Goal: Task Accomplishment & Management: Use online tool/utility

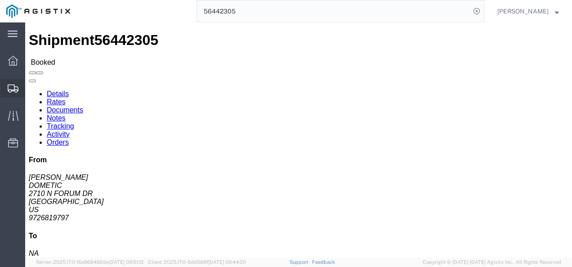
click at [27, 82] on span "Shipments" at bounding box center [28, 88] width 6 height 18
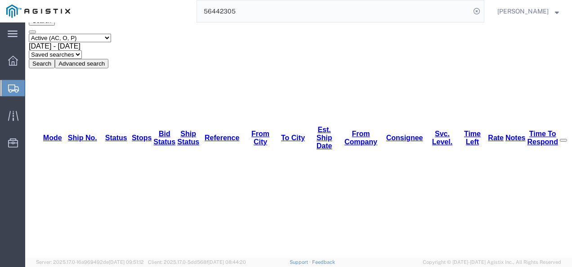
scroll to position [5, 0]
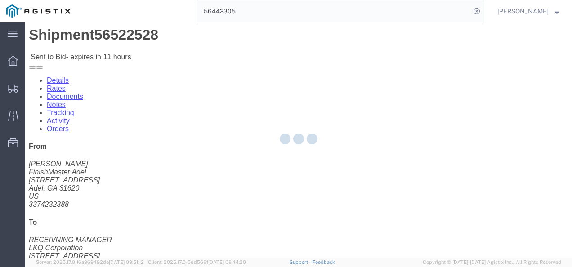
click div "Ship From FinishMaster Adel ([PERSON_NAME]) [STREET_ADDRESS] 3374232388 [EMAIL_…"
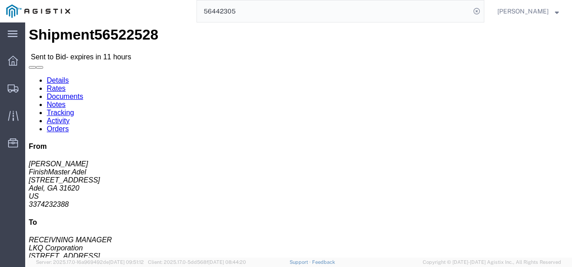
click link "Rates"
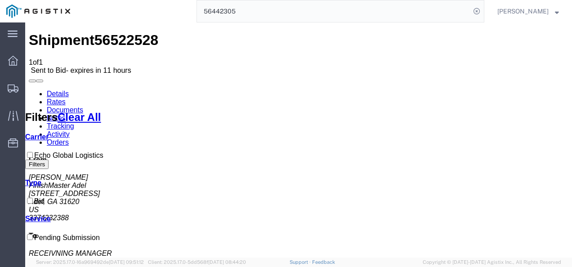
click at [56, 90] on link "Details" at bounding box center [58, 94] width 22 height 8
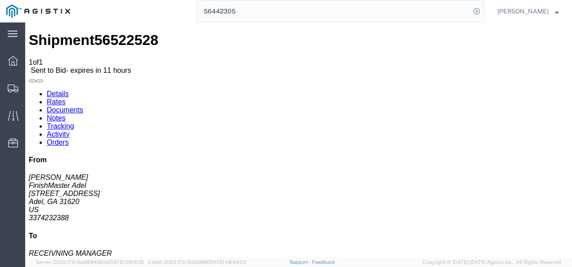
click div "Ship From FinishMaster Adel ([PERSON_NAME]) 3486 [STREET_ADDRESS][PERSON_NAME] …"
click link "Rates"
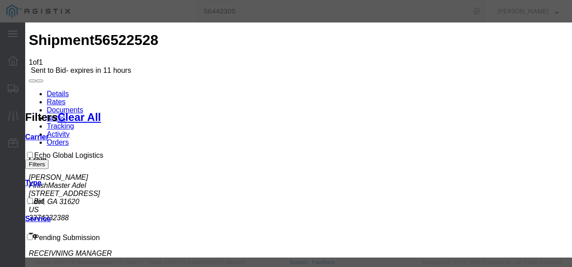
select select "4622"
select select "13989"
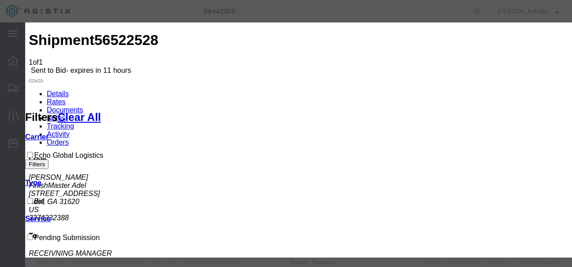
drag, startPoint x: 316, startPoint y: 146, endPoint x: 33, endPoint y: 92, distance: 288.2
drag, startPoint x: 404, startPoint y: 124, endPoint x: 489, endPoint y: 114, distance: 85.9
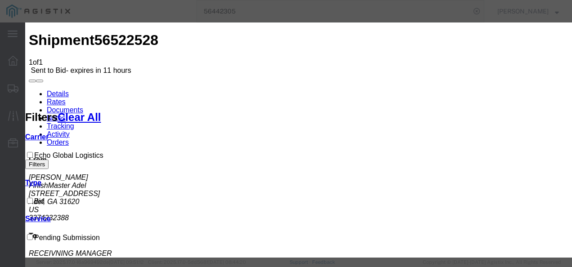
type input "gany"
type input "2000"
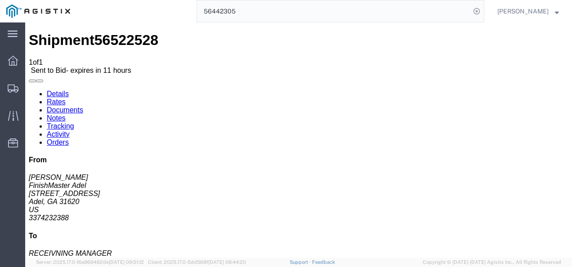
click at [98, 33] on span "56522528" at bounding box center [126, 40] width 64 height 16
copy span "56522528"
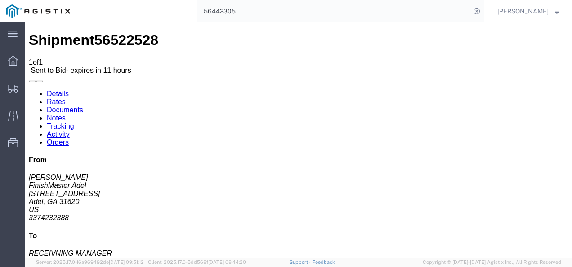
drag, startPoint x: 296, startPoint y: 211, endPoint x: 296, endPoint y: 153, distance: 58.4
click at [303, 8] on input "56442305" at bounding box center [333, 11] width 273 height 22
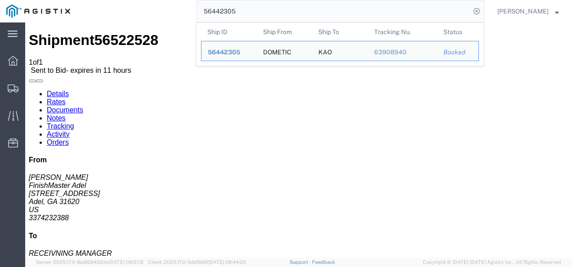
click at [303, 8] on input "56442305" at bounding box center [333, 11] width 273 height 22
paste input "512122"
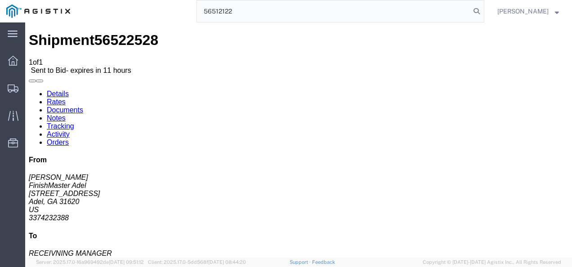
type input "56512122"
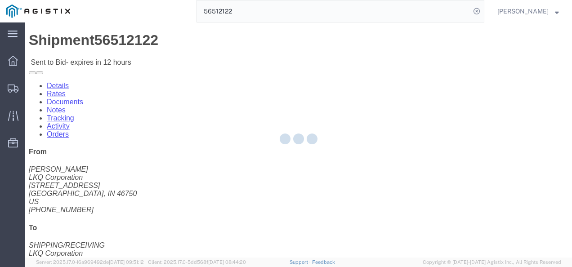
click at [233, 157] on div at bounding box center [298, 139] width 546 height 235
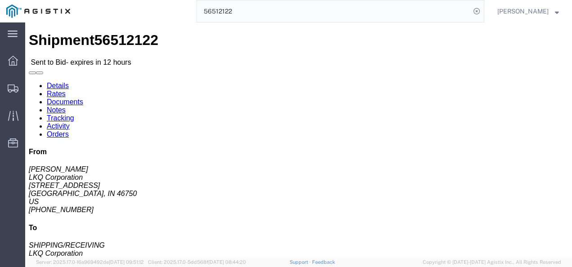
click link "Rates"
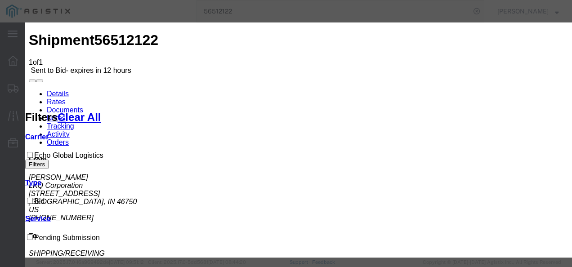
select select "4622"
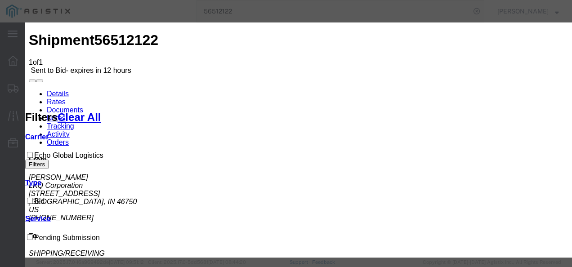
select select "13989"
drag, startPoint x: 456, startPoint y: 139, endPoint x: 487, endPoint y: 150, distance: 32.7
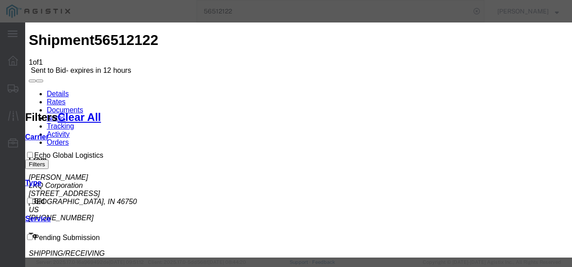
type input "1300"
type input "inks"
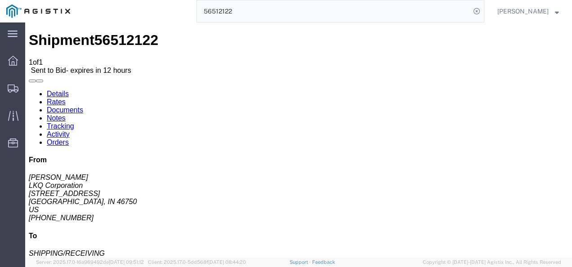
drag, startPoint x: 231, startPoint y: 162, endPoint x: 142, endPoint y: 60, distance: 134.7
click at [108, 32] on span "56512122" at bounding box center [126, 40] width 64 height 16
copy span "56512122"
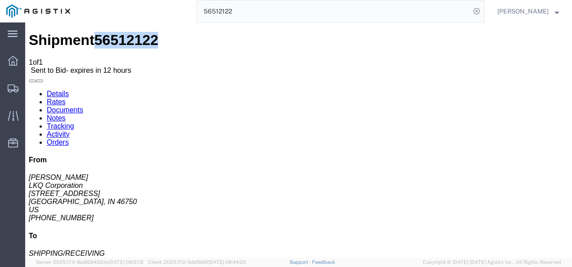
drag, startPoint x: 268, startPoint y: 163, endPoint x: 410, endPoint y: 250, distance: 166.6
click at [283, 11] on input "56512122" at bounding box center [333, 11] width 273 height 22
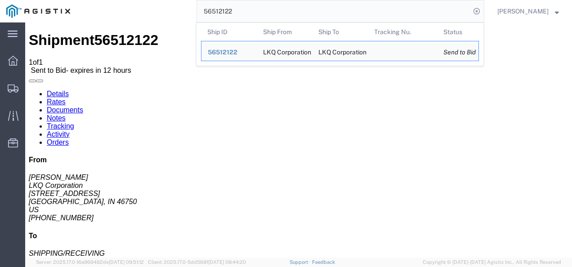
drag, startPoint x: 283, startPoint y: 11, endPoint x: 276, endPoint y: 17, distance: 9.3
click at [276, 17] on input "56512122" at bounding box center [333, 11] width 273 height 22
paste input "08806"
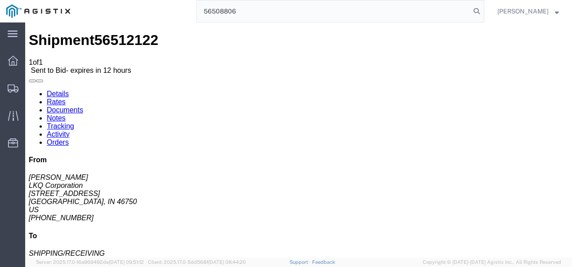
type input "56508806"
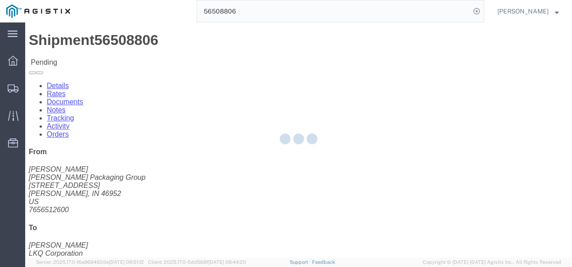
click at [253, 179] on div at bounding box center [298, 139] width 546 height 235
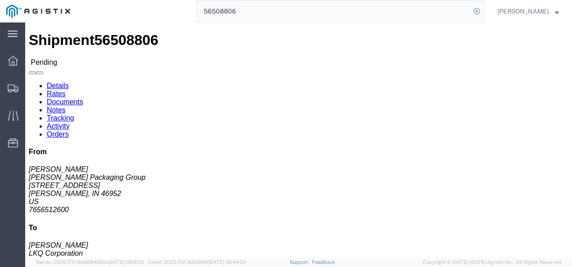
click button "Enter / Modify Bid"
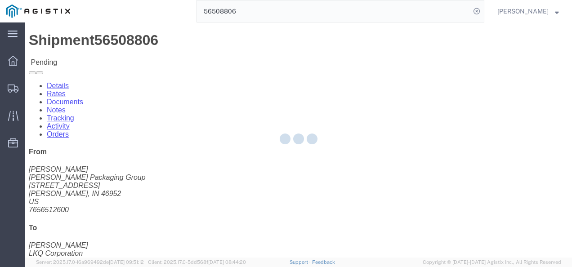
select select "4622"
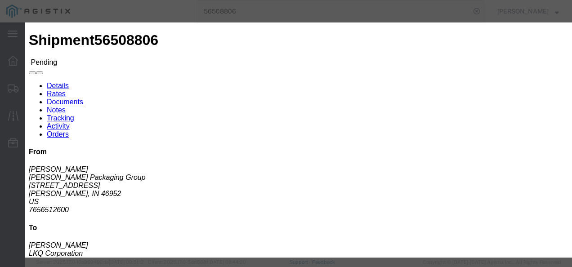
click li "ks_ga - Echo Global Logistics - TL Standard 3 - 5 Day"
click link "ks_ga - Echo Global Logistics - TL Standard 3 - 5 Day"
drag, startPoint x: 465, startPoint y: 45, endPoint x: 276, endPoint y: 48, distance: 188.3
click div "Select 2 Day Service 3 Axle Winch Truck 3 to 5 Day Service 96L Domestic Flat Ra…"
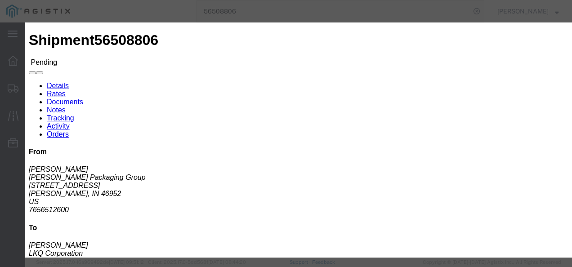
type input "0"
type input "1500"
click button "Submit"
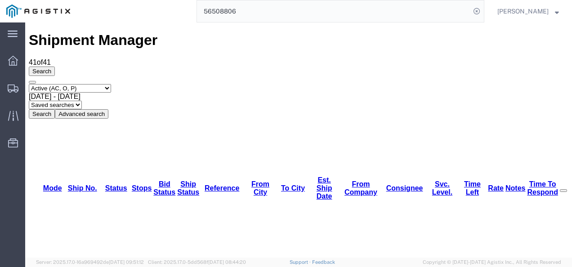
click at [377, 4] on input "56508806" at bounding box center [333, 11] width 273 height 22
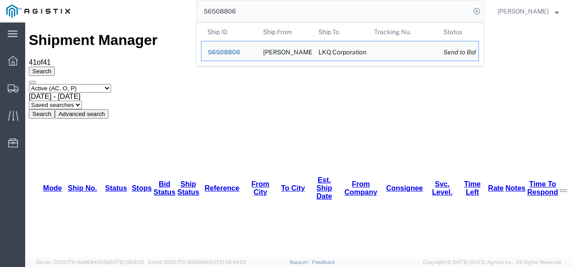
click at [377, 4] on input "56508806" at bounding box center [333, 11] width 273 height 22
paste input "12122"
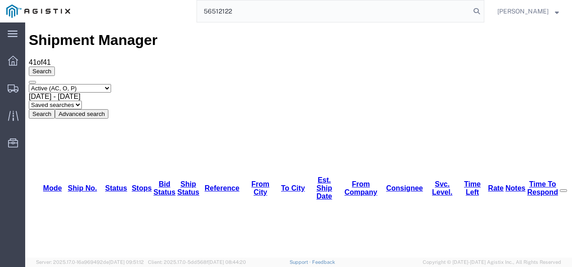
type input "56512122"
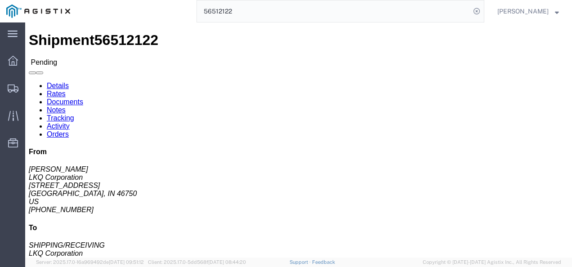
click div
click button "Enter / Modify Bid"
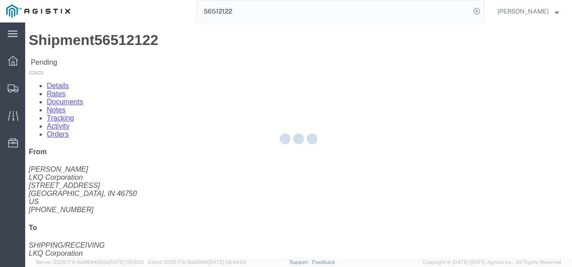
select select "4622"
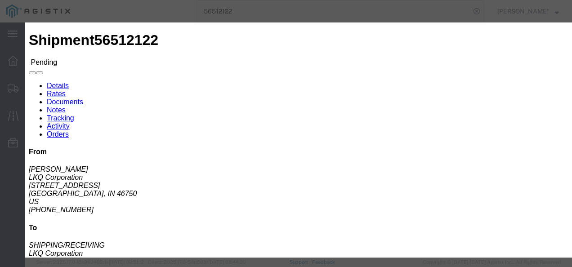
click link "inks - Echo Global Logistics - TL Standard 3 - 5 Day"
drag, startPoint x: 401, startPoint y: 136, endPoint x: 345, endPoint y: 130, distance: 56.5
click div "Select 2 Day Service 3 Axle Winch Truck 3 to 5 Day Service 96L Domestic Flat Ra…"
type input "1250"
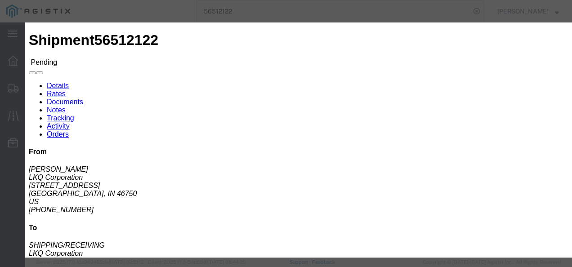
click button "Submit"
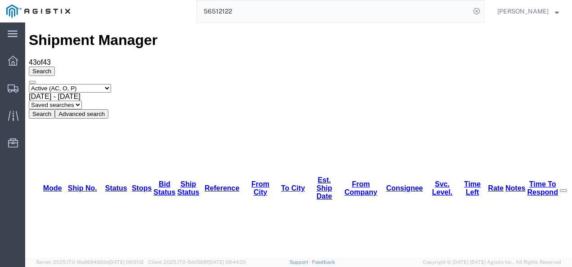
click at [318, 15] on input "56512122" at bounding box center [333, 11] width 273 height 22
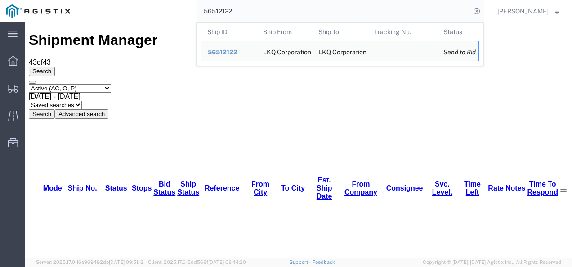
click at [318, 15] on input "56512122" at bounding box center [333, 11] width 273 height 22
paste input "22528"
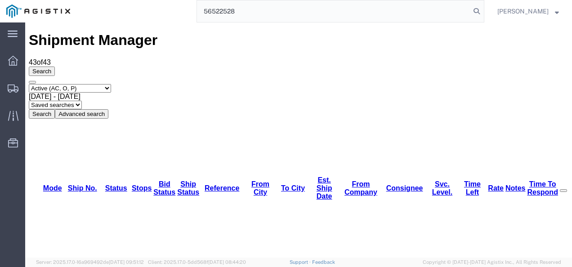
type input "56522528"
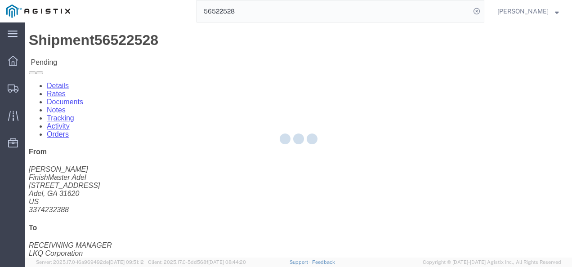
click at [315, 161] on div at bounding box center [298, 139] width 546 height 235
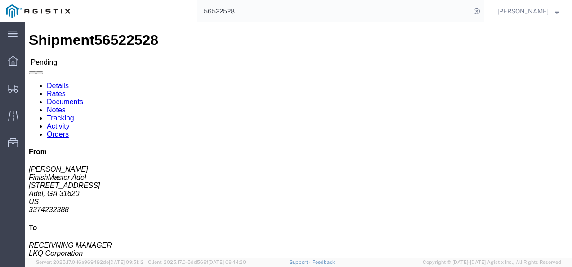
click button "Enter / Modify Bid"
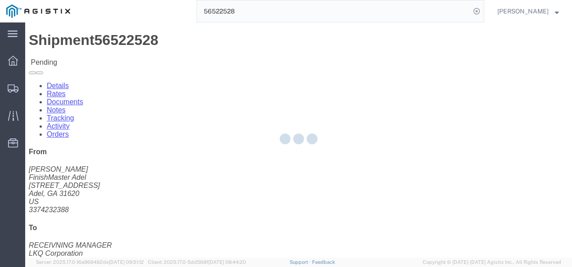
select select "4622"
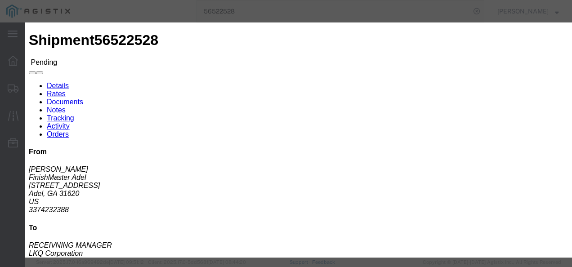
click link "gany - Echo Global Logistics - TL Standard 3 - 5 Day"
drag, startPoint x: 460, startPoint y: 140, endPoint x: 332, endPoint y: 133, distance: 128.7
click div "Select 2 Day Service 3 Axle Winch Truck 3 to 5 Day Service 96L Domestic Flat Ra…"
type input "1900"
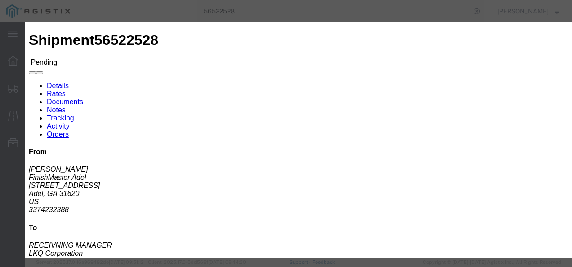
click button "Submit"
